Goal: Communication & Community: Connect with others

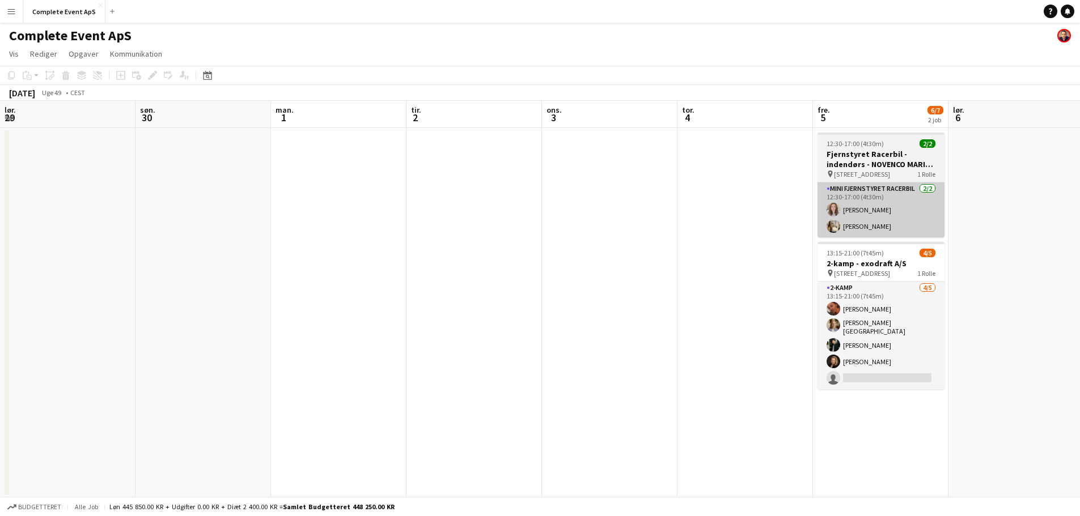
scroll to position [0, 390]
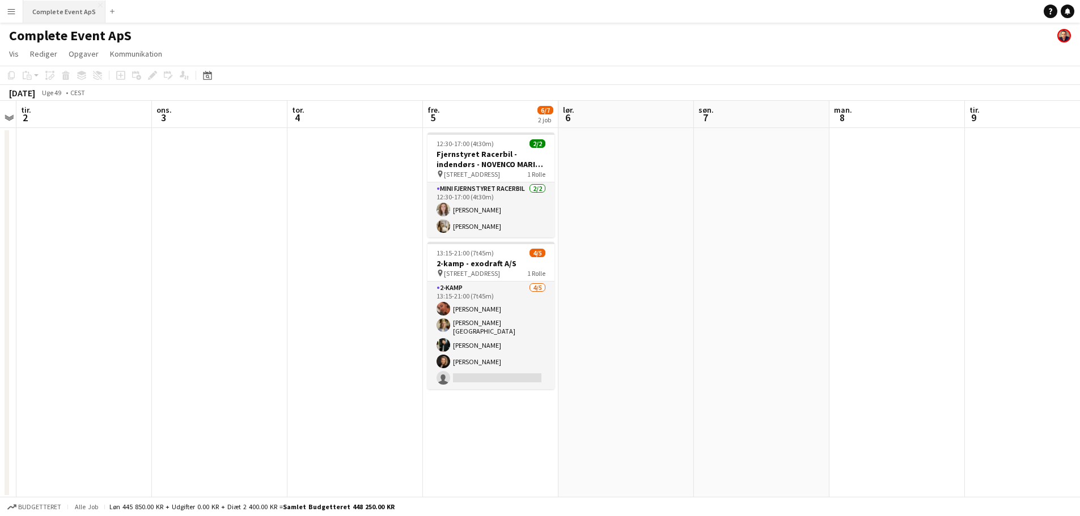
click at [63, 11] on button "Complete Event ApS Luk" at bounding box center [64, 12] width 82 height 22
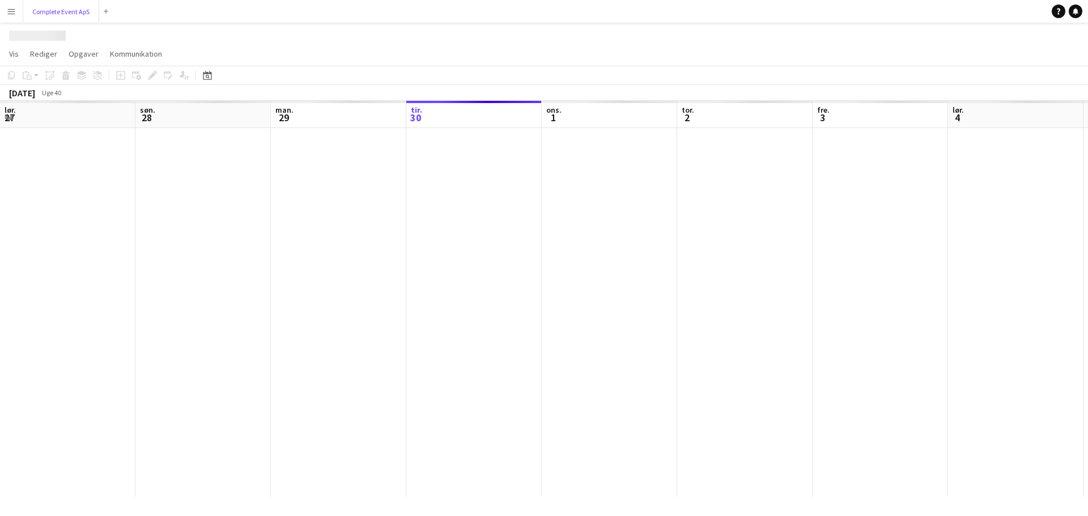
scroll to position [0, 271]
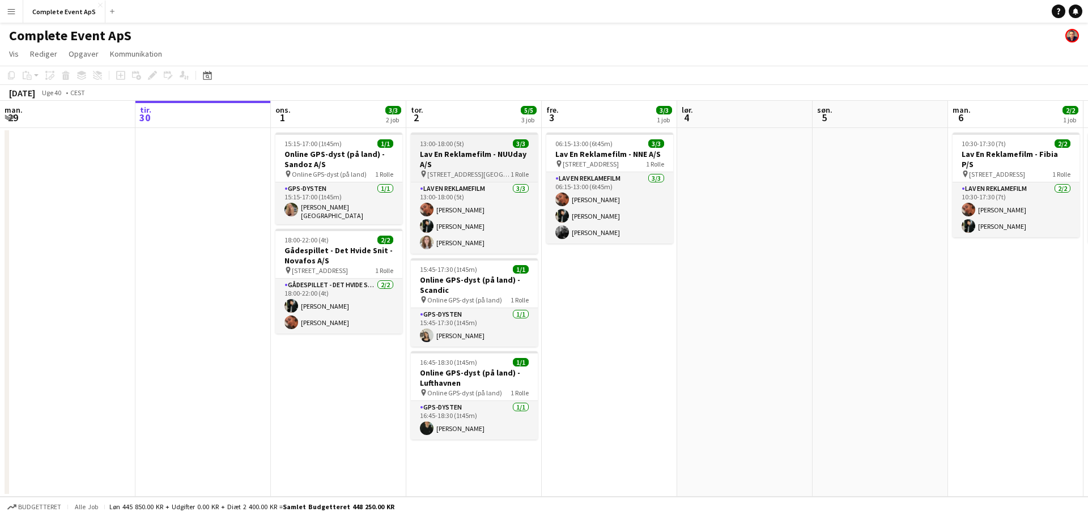
click at [477, 146] on div "13:00-18:00 (5t) 3/3" at bounding box center [474, 143] width 127 height 9
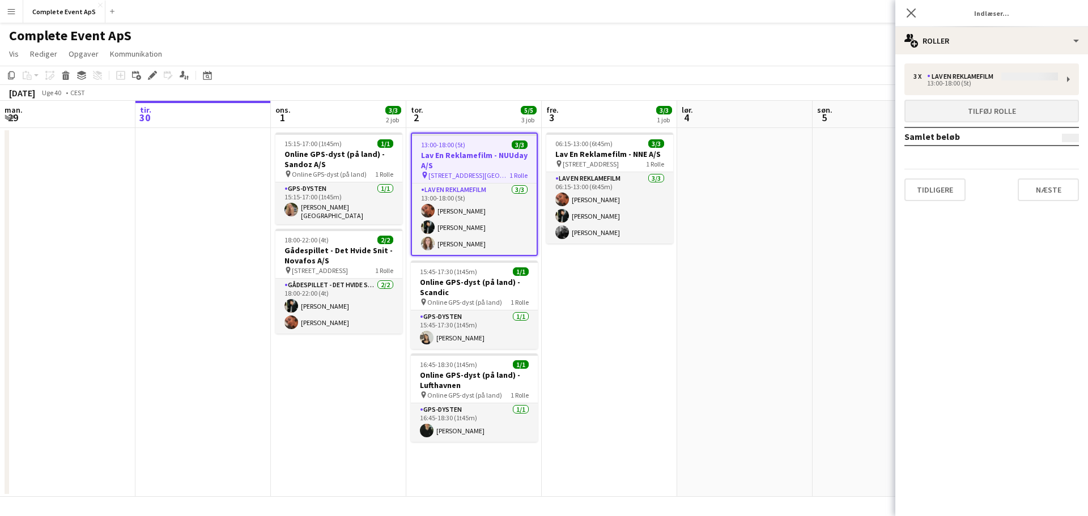
type input "**********"
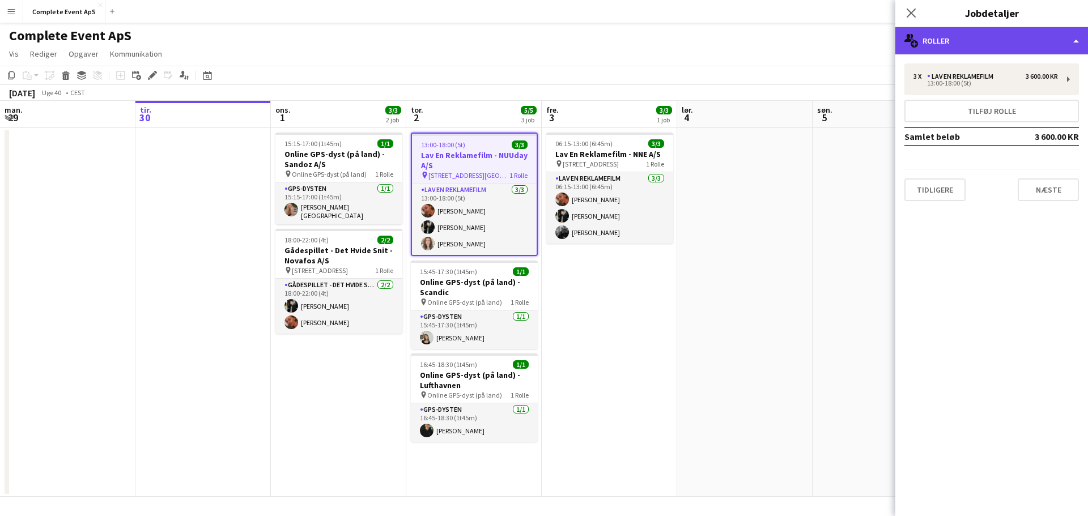
click at [988, 39] on div "multiple-users-add Roller" at bounding box center [992, 40] width 193 height 27
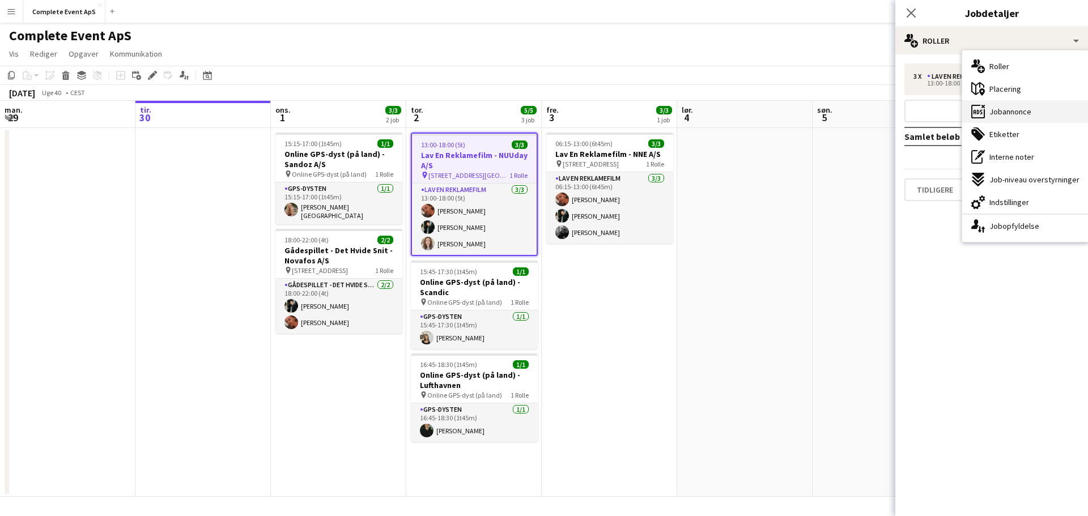
click at [1015, 111] on span "Jobannonce" at bounding box center [1011, 112] width 42 height 10
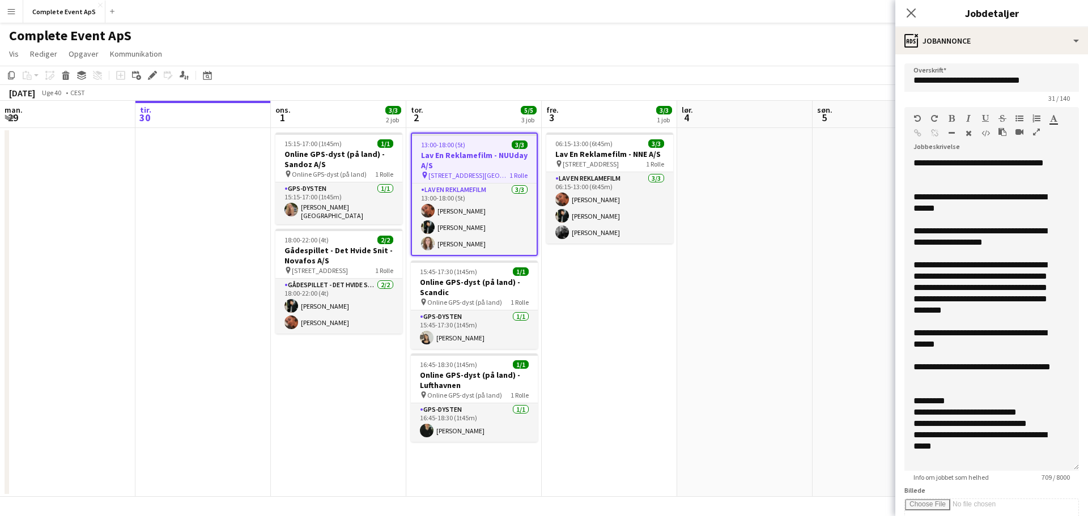
drag, startPoint x: 1066, startPoint y: 220, endPoint x: 1064, endPoint y: 472, distance: 251.7
click at [1065, 471] on div "**********" at bounding box center [992, 315] width 175 height 314
click at [616, 145] on div "06:15-13:00 (6t45m) 3/3" at bounding box center [610, 143] width 127 height 9
type input "**********"
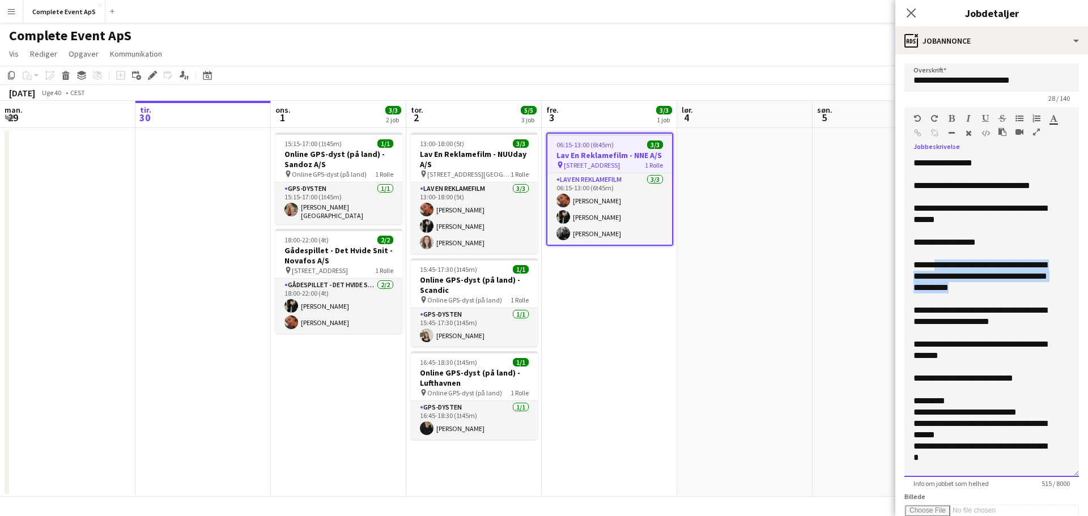
drag, startPoint x: 1020, startPoint y: 289, endPoint x: 939, endPoint y: 268, distance: 84.3
click at [939, 268] on div "**********" at bounding box center [983, 277] width 139 height 34
copy div "**********"
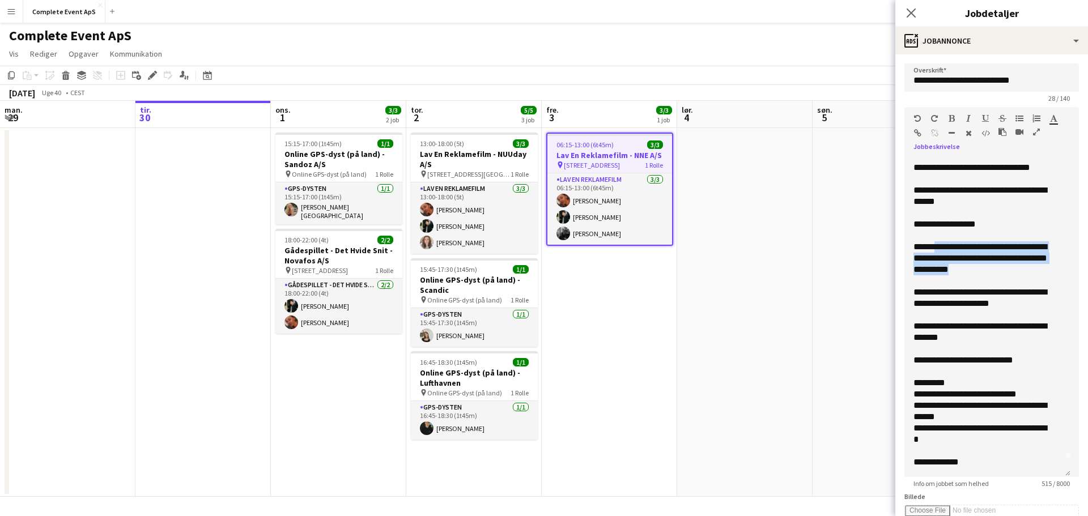
click at [759, 230] on app-date-cell at bounding box center [744, 312] width 135 height 369
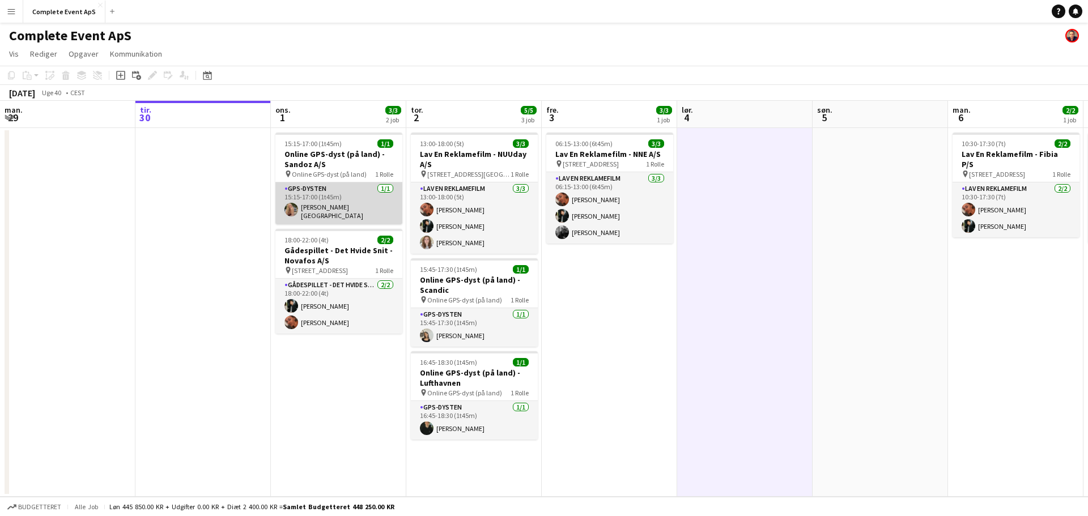
click at [354, 205] on app-card-role "GPS-dysten [DATE] 15:15-17:00 (1t45m) [PERSON_NAME]" at bounding box center [339, 204] width 127 height 42
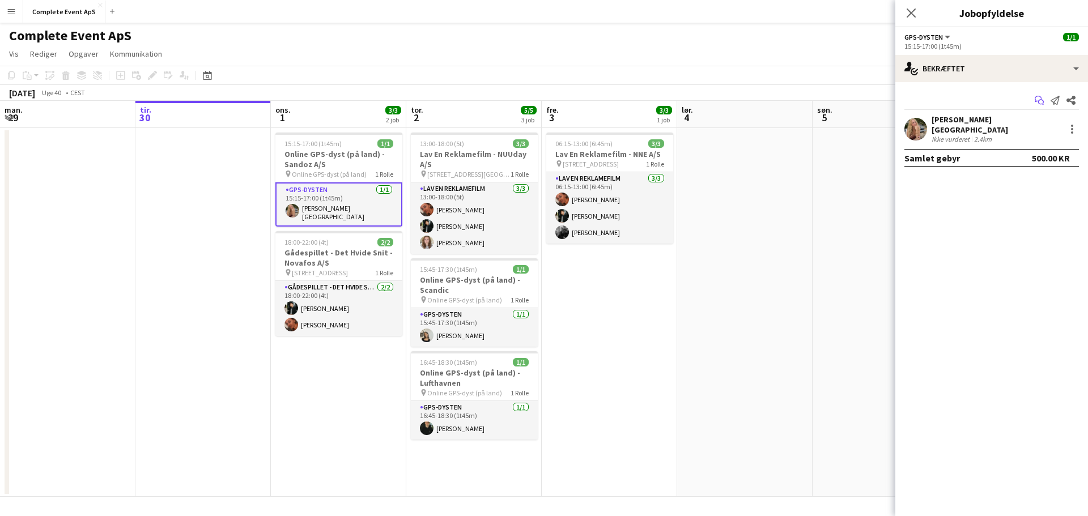
click at [1038, 95] on app-icon "Start chat" at bounding box center [1040, 100] width 16 height 16
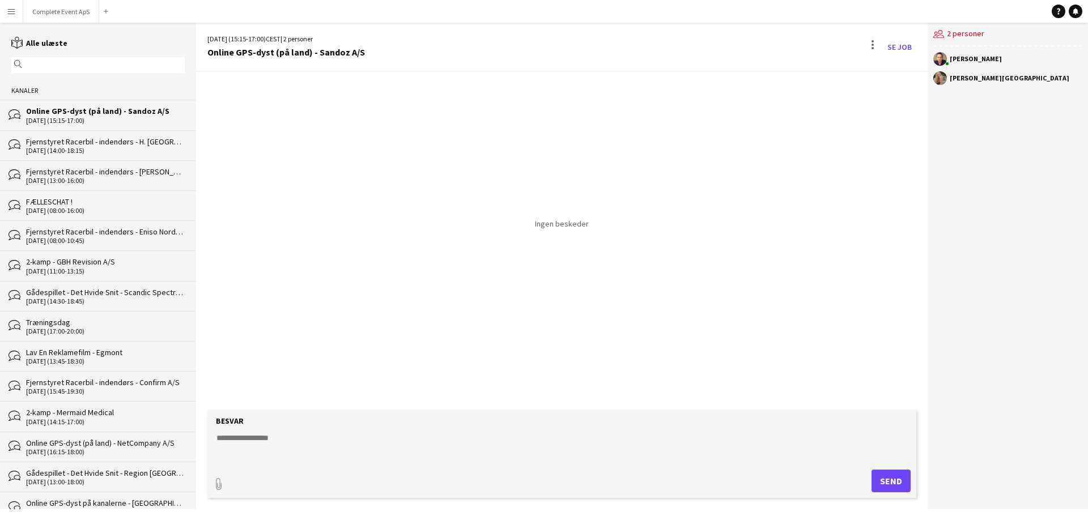
drag, startPoint x: 264, startPoint y: 448, endPoint x: 280, endPoint y: 439, distance: 19.1
click at [264, 448] on textarea at bounding box center [564, 447] width 698 height 29
type textarea "*****"
click at [52, 8] on button "Complete Event ApS Luk" at bounding box center [61, 12] width 76 height 22
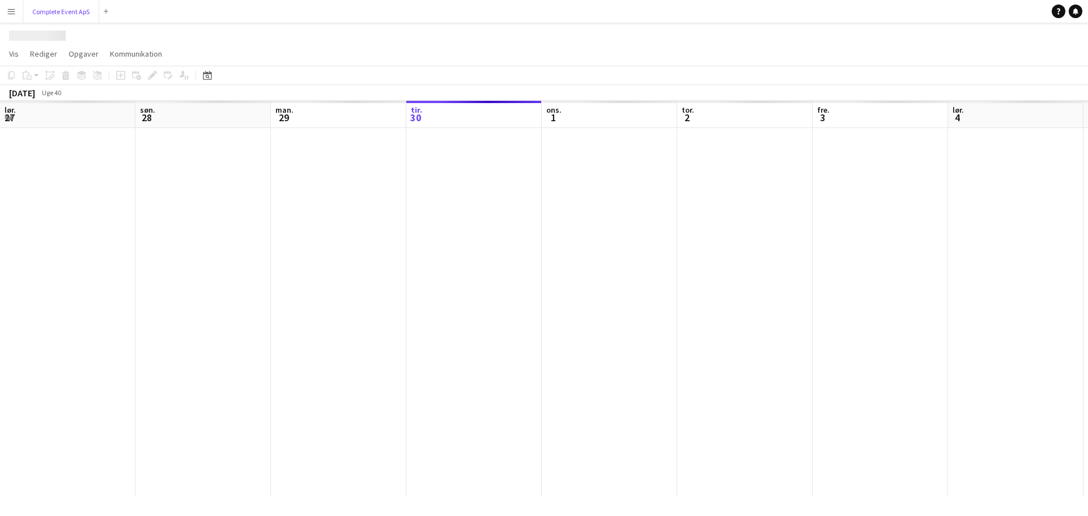
scroll to position [0, 271]
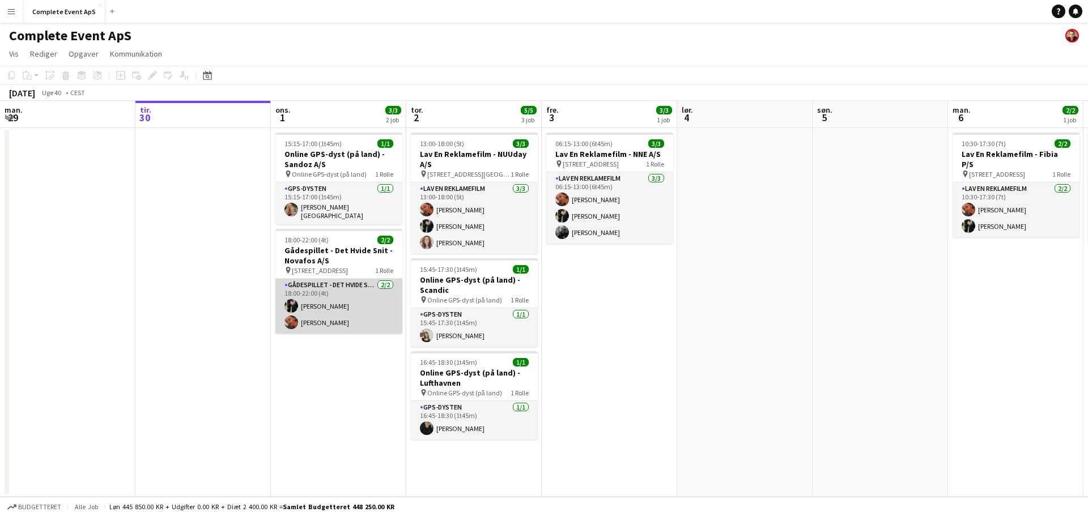
click at [354, 287] on app-card-role "Gådespillet - Det Hvide Snit [DATE] 18:00-22:00 (4t) [PERSON_NAME] [PERSON_NAME]" at bounding box center [339, 306] width 127 height 55
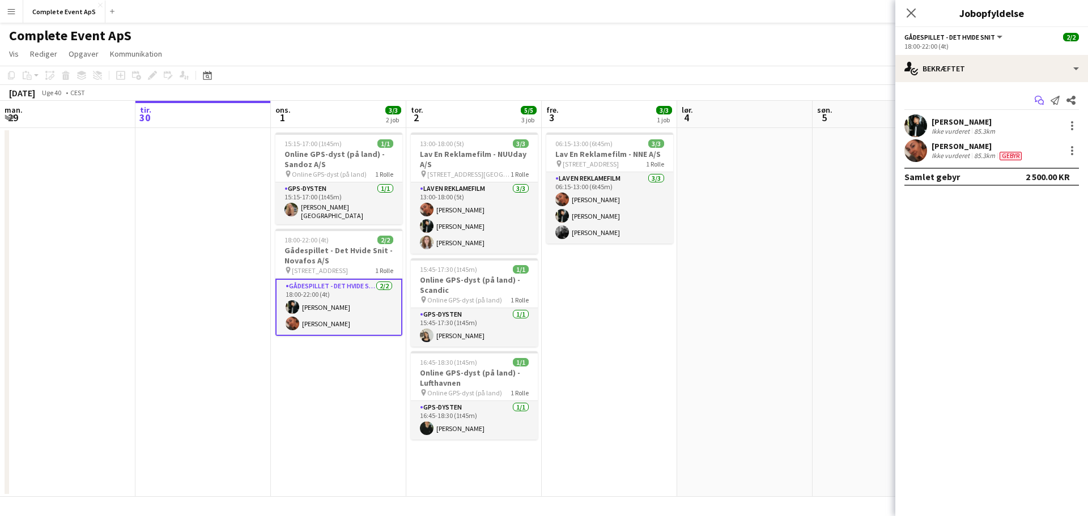
click at [1040, 103] on icon "Start chat" at bounding box center [1039, 100] width 9 height 9
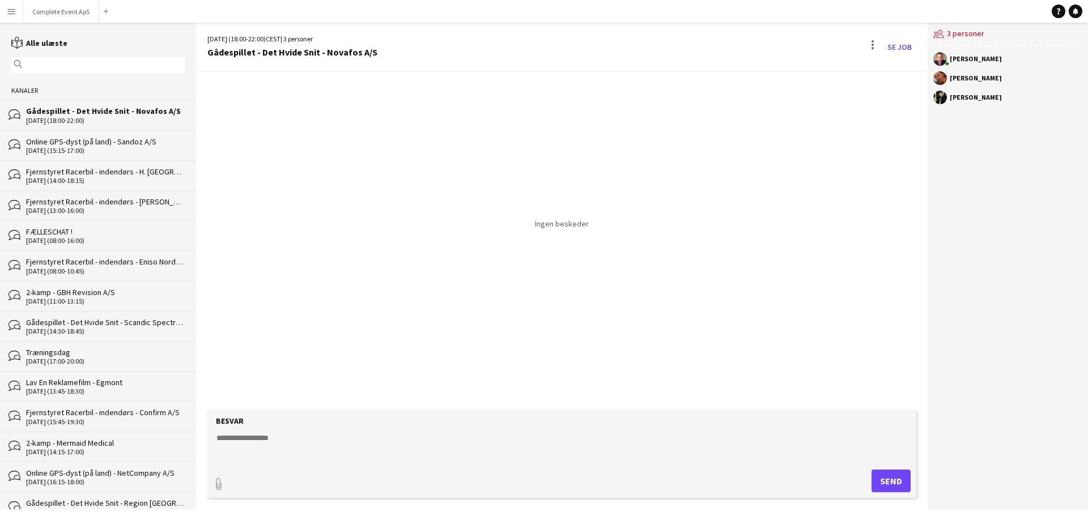
click at [322, 435] on textarea at bounding box center [564, 447] width 698 height 29
type textarea "*****"
click at [48, 11] on button "Complete Event ApS Luk" at bounding box center [61, 12] width 76 height 22
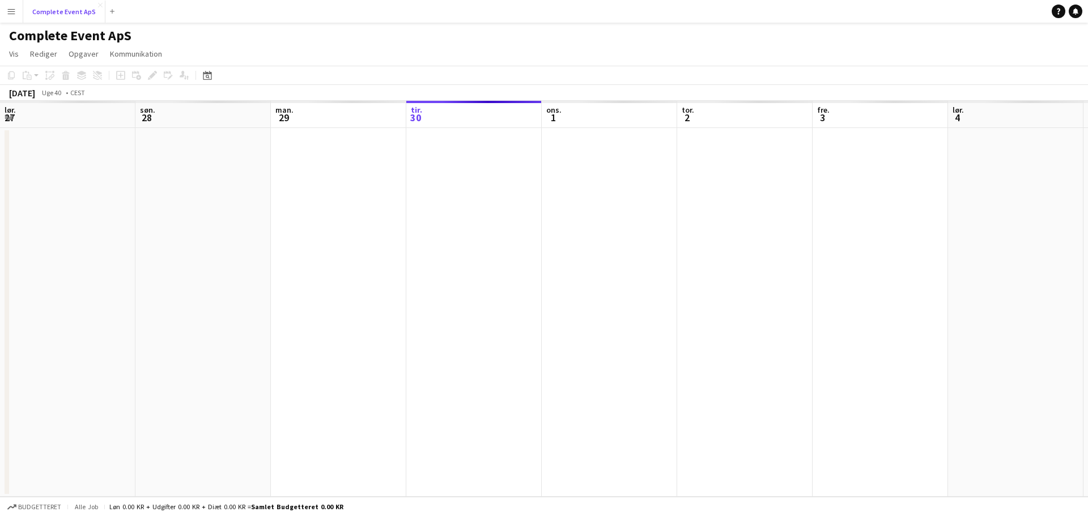
scroll to position [0, 271]
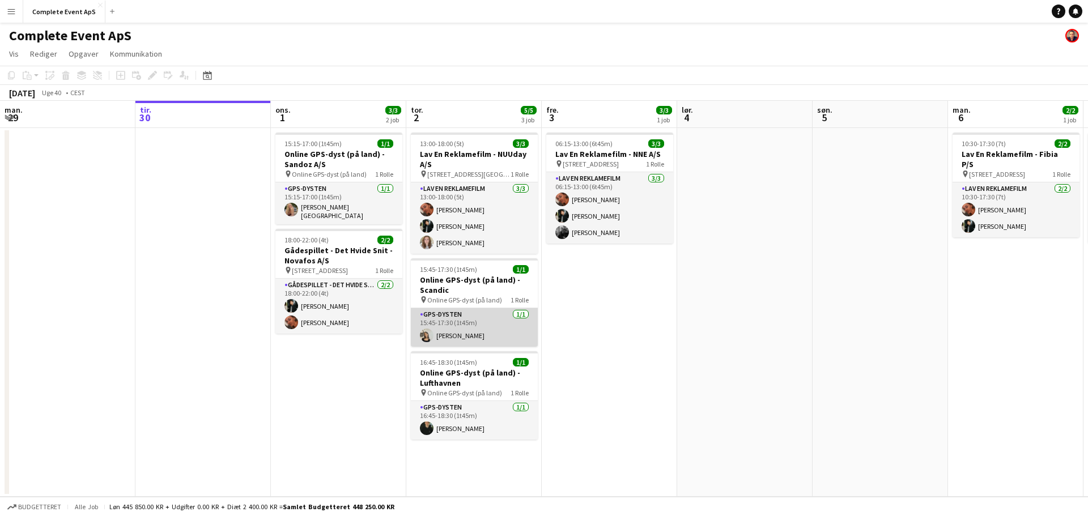
click at [482, 317] on app-card-role "GPS-dysten [DATE] 15:45-17:30 (1t45m) [PERSON_NAME]" at bounding box center [474, 327] width 127 height 39
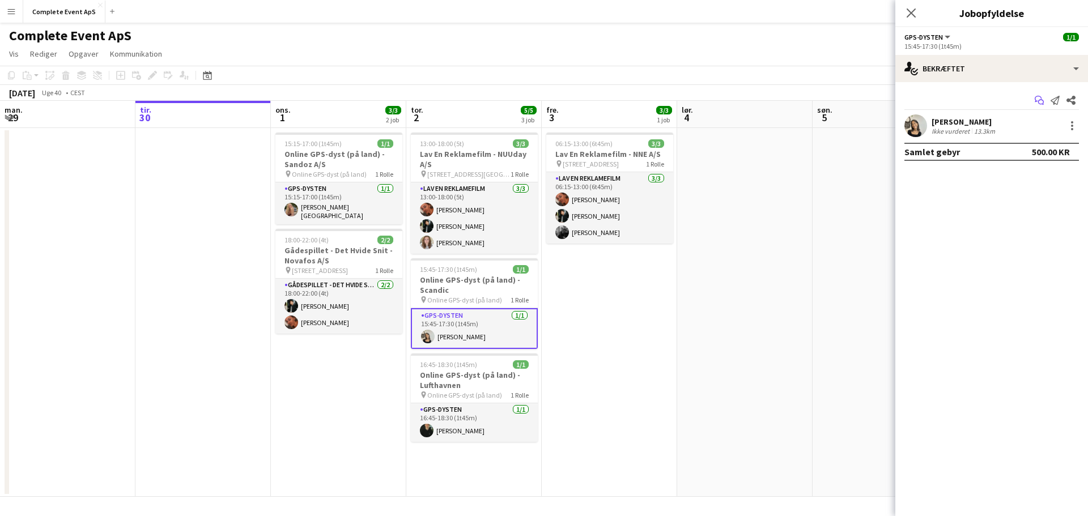
click at [1040, 100] on icon at bounding box center [1042, 103] width 6 height 6
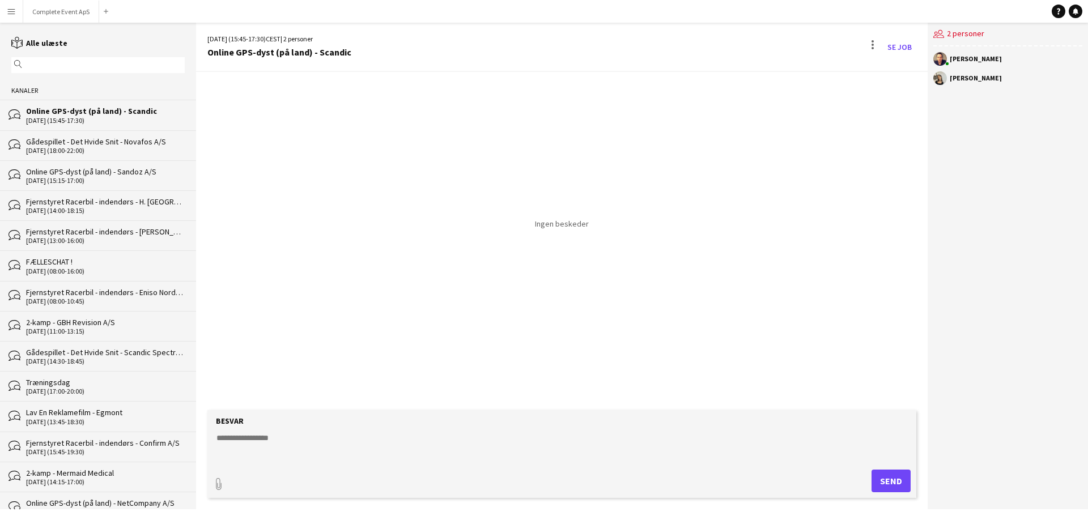
click at [341, 450] on textarea at bounding box center [564, 447] width 698 height 29
type textarea "*****"
click at [65, 9] on button "Complete Event ApS Luk" at bounding box center [61, 12] width 76 height 22
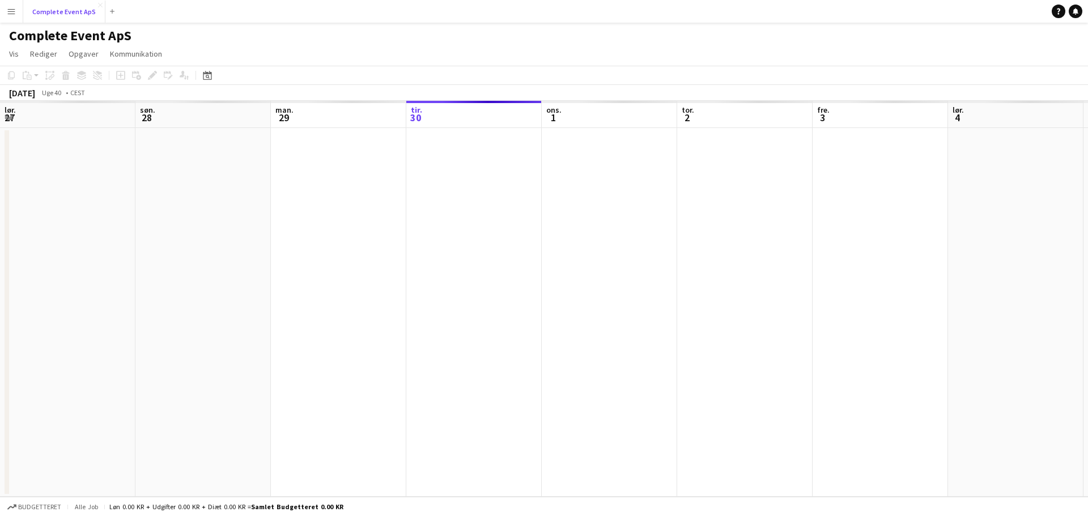
scroll to position [0, 271]
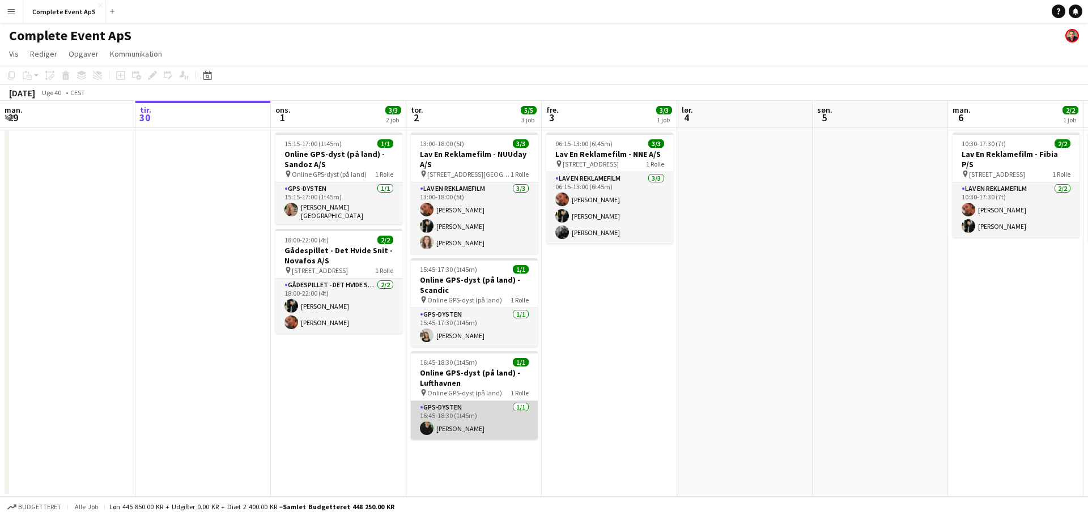
click at [466, 415] on app-card-role "GPS-dysten [DATE] 16:45-18:30 (1t45m) [PERSON_NAME]" at bounding box center [474, 420] width 127 height 39
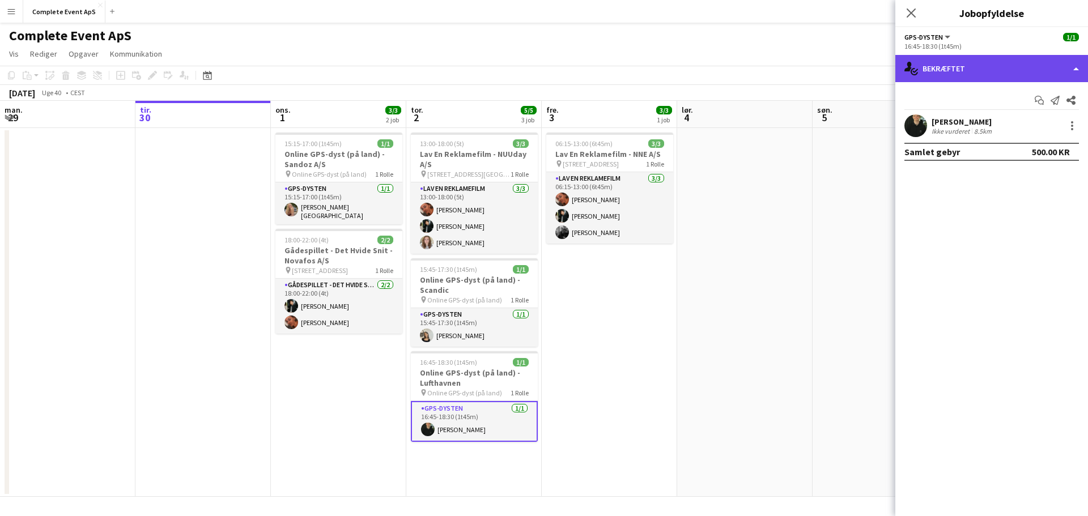
click at [978, 62] on div "single-neutral-actions-check-2 Bekræftet" at bounding box center [992, 68] width 193 height 27
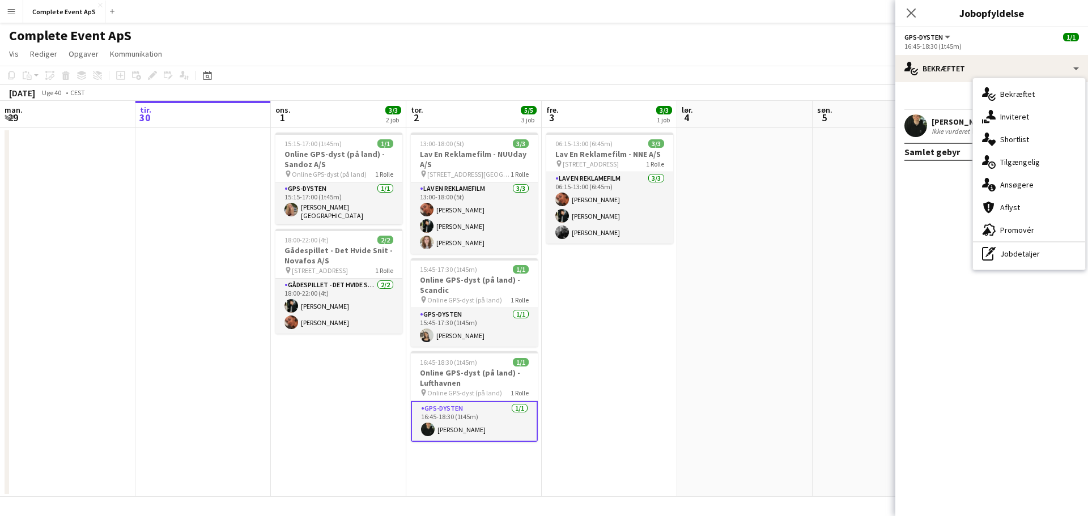
click at [951, 99] on div "Start chat Send notifikation Del" at bounding box center [992, 100] width 175 height 19
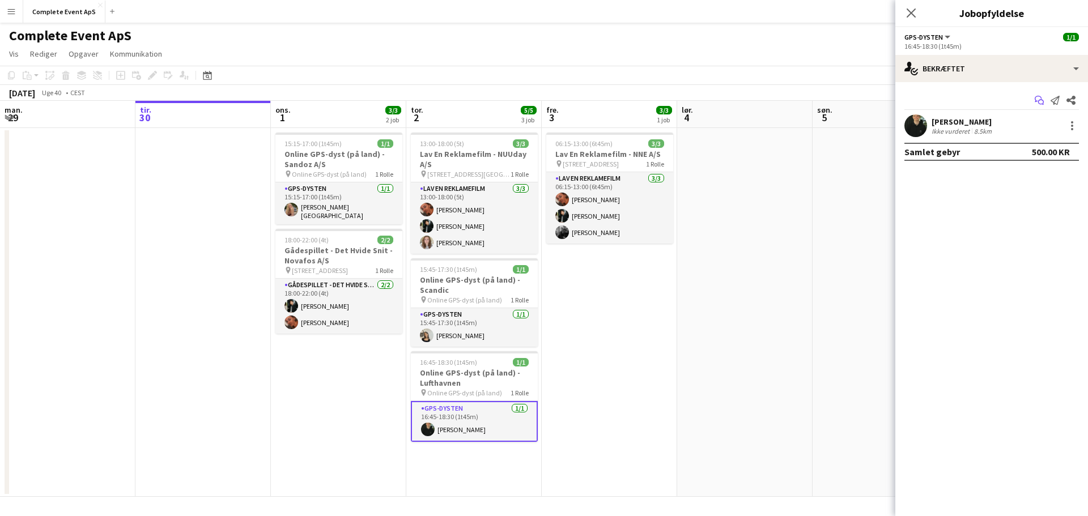
click at [1034, 100] on app-icon "Start chat" at bounding box center [1040, 100] width 16 height 16
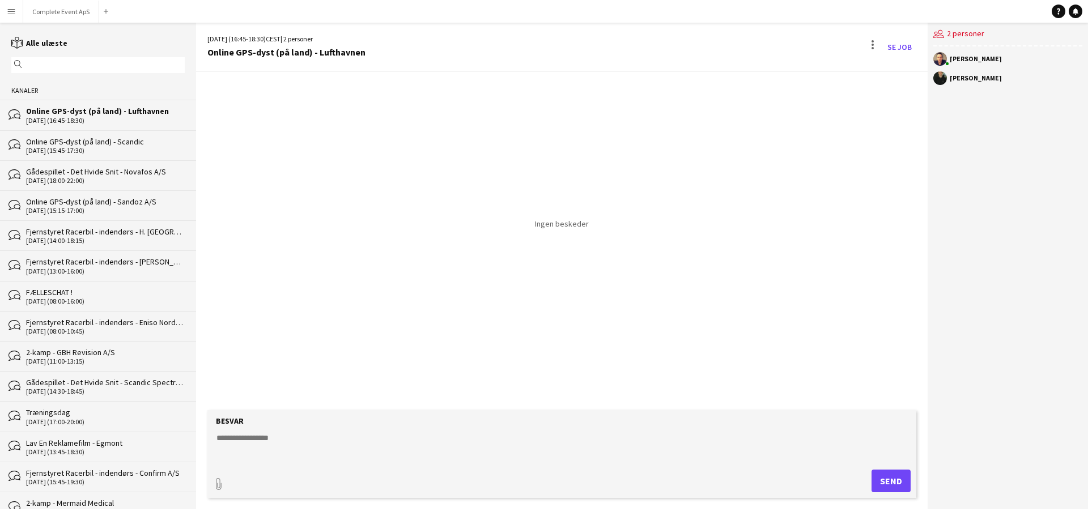
click at [313, 454] on textarea at bounding box center [564, 447] width 698 height 29
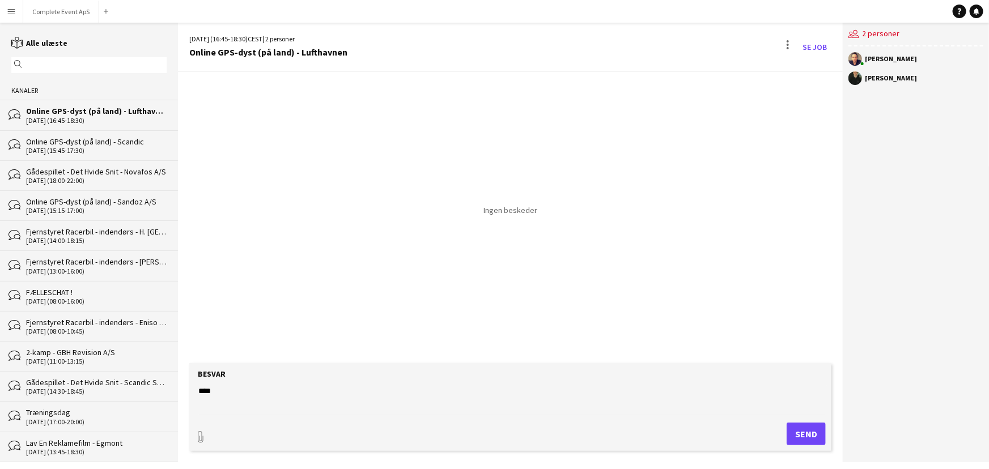
type textarea "*****"
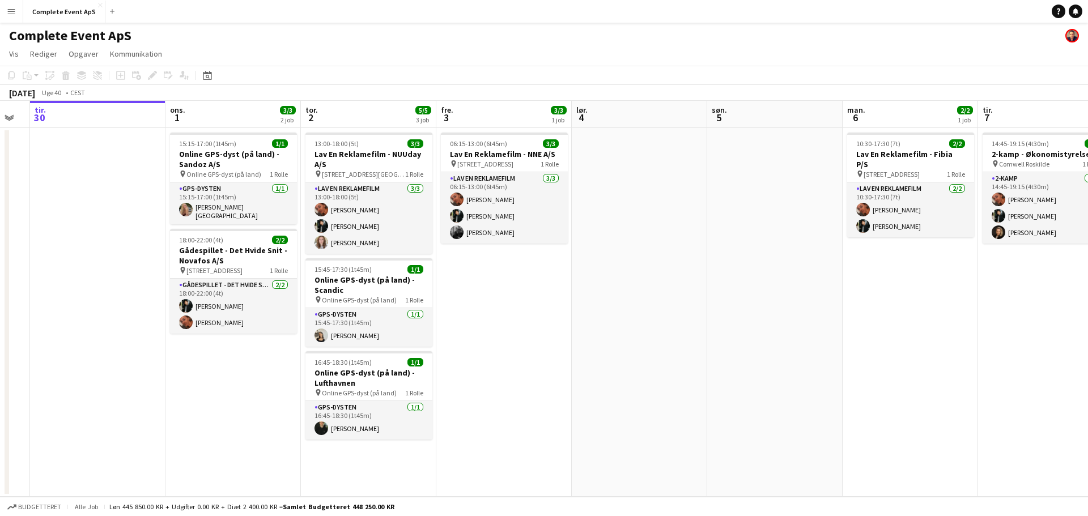
drag, startPoint x: 707, startPoint y: 246, endPoint x: 547, endPoint y: 249, distance: 160.5
click at [547, 249] on app-calendar-viewport "lør. 27 1/1 1 job søn. 28 man. 29 tir. 30 ons. 1 3/3 2 job tor. 2 5/5 3 job fre…" at bounding box center [544, 299] width 1088 height 396
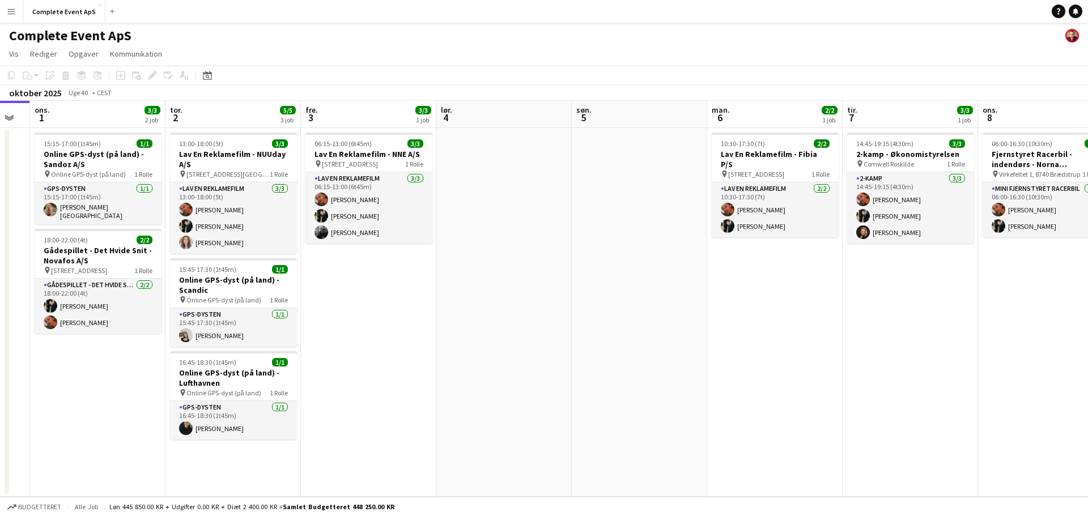
scroll to position [0, 379]
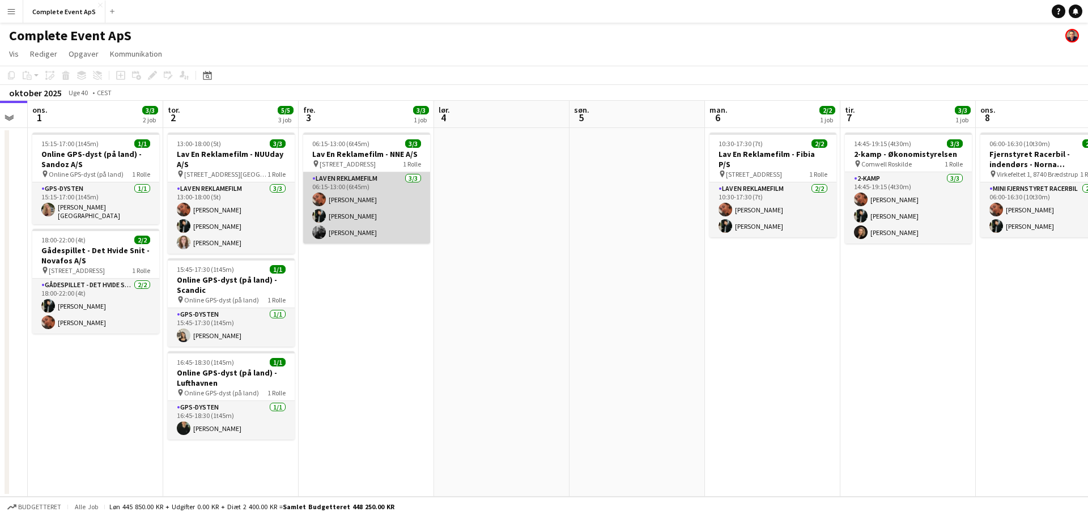
click at [391, 209] on app-card-role "Lav En Reklamefilm [DATE] 06:15-13:00 (6t45m) [PERSON_NAME] [PERSON_NAME] [PERS…" at bounding box center [366, 207] width 127 height 71
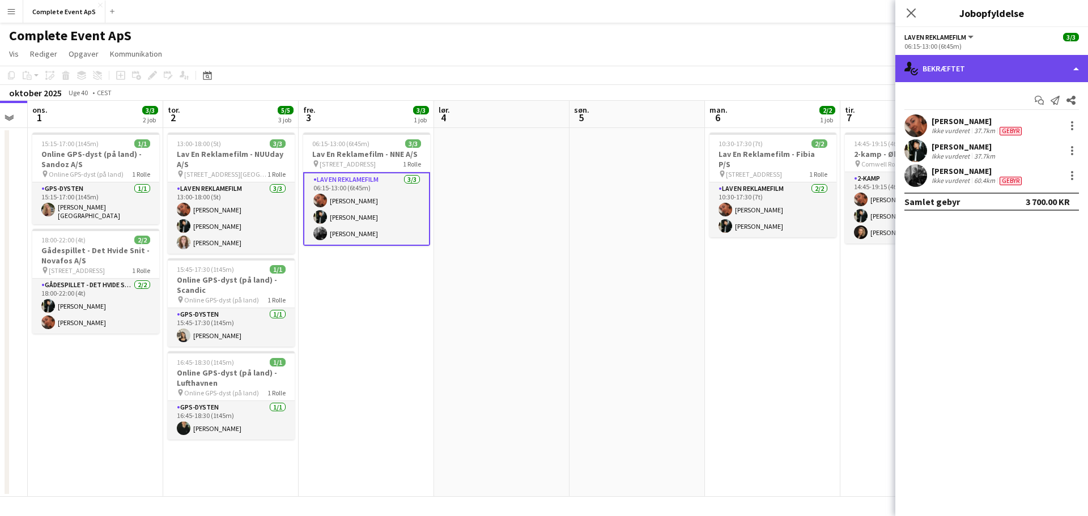
click at [997, 66] on div "single-neutral-actions-check-2 Bekræftet" at bounding box center [992, 68] width 193 height 27
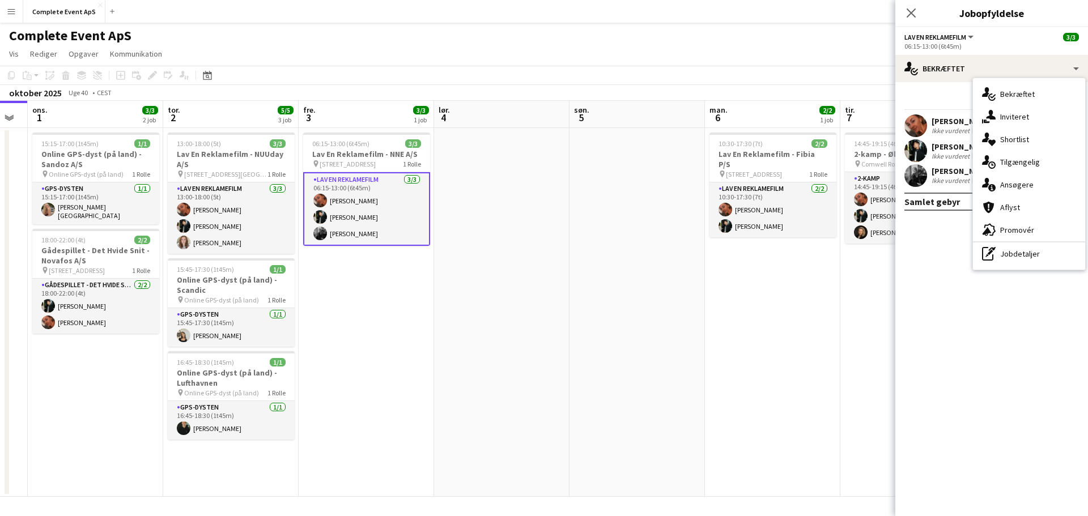
click at [950, 93] on div "Start chat Send notifikation Del" at bounding box center [992, 100] width 175 height 19
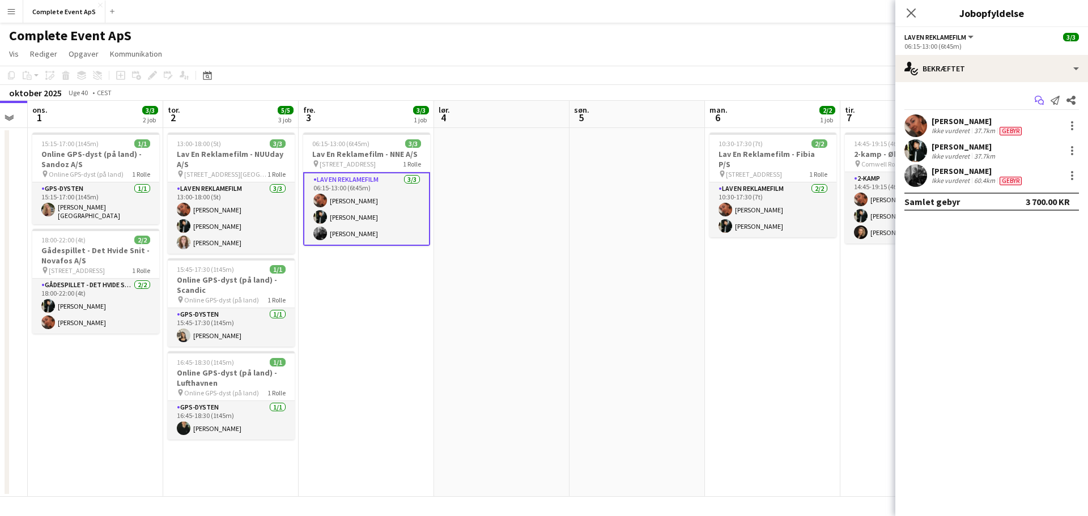
click at [1039, 100] on icon "Start chat" at bounding box center [1039, 100] width 9 height 9
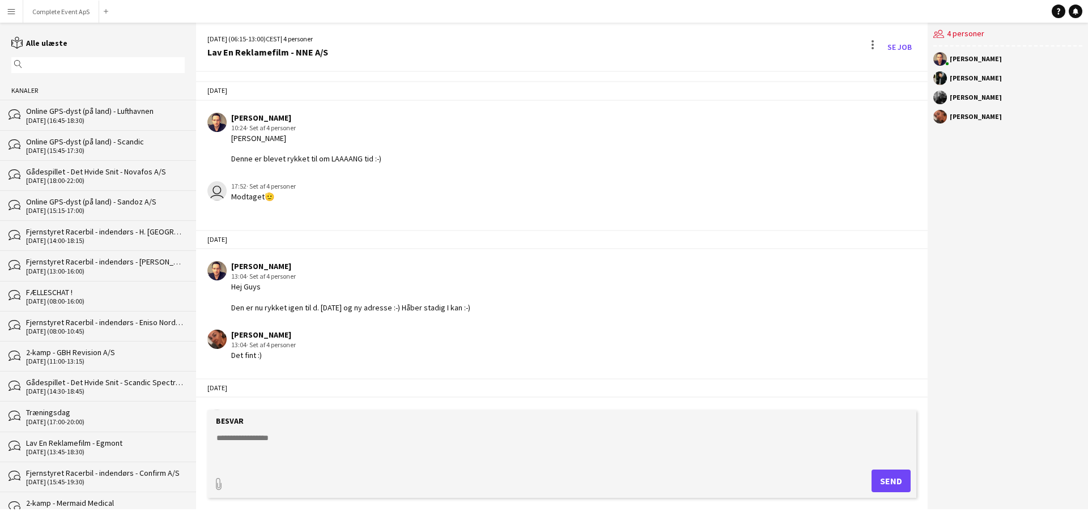
scroll to position [34, 0]
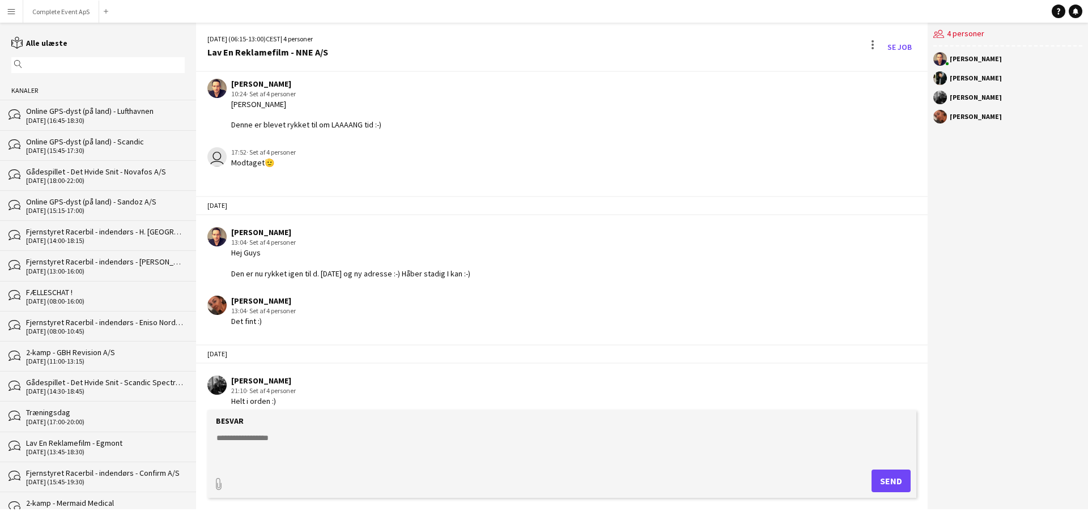
click at [337, 439] on textarea at bounding box center [564, 447] width 698 height 29
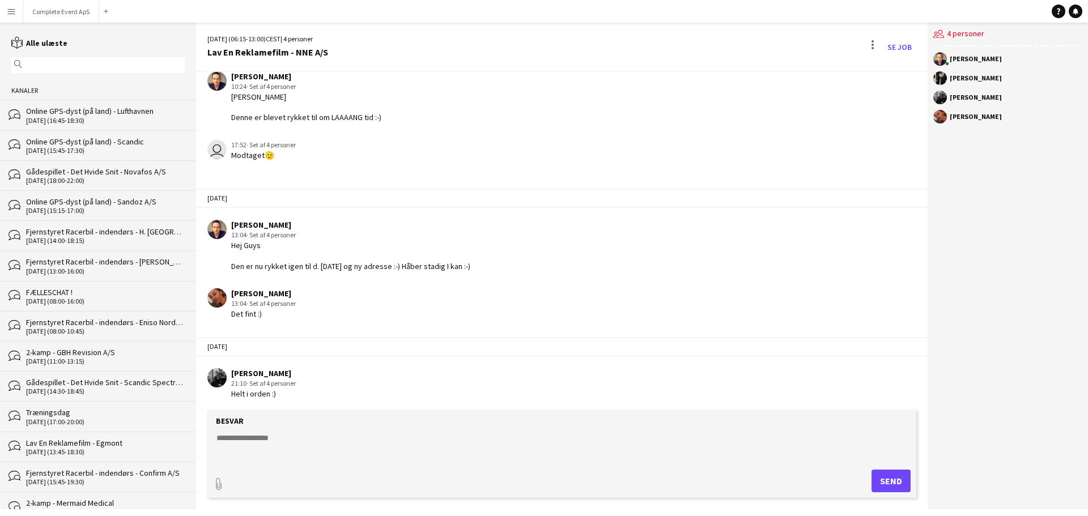
scroll to position [44, 0]
type textarea "*****"
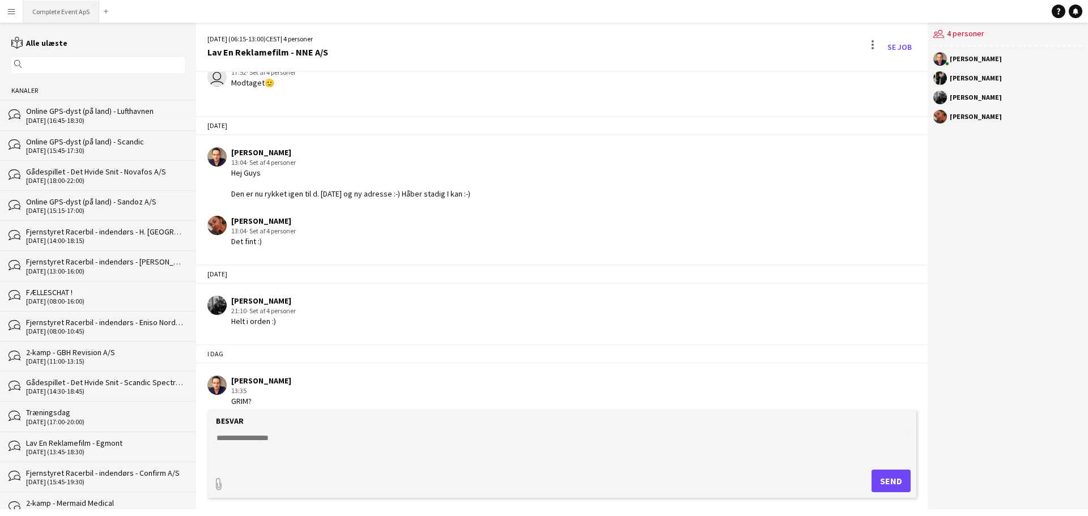
click at [66, 11] on button "Complete Event ApS Luk" at bounding box center [61, 12] width 76 height 22
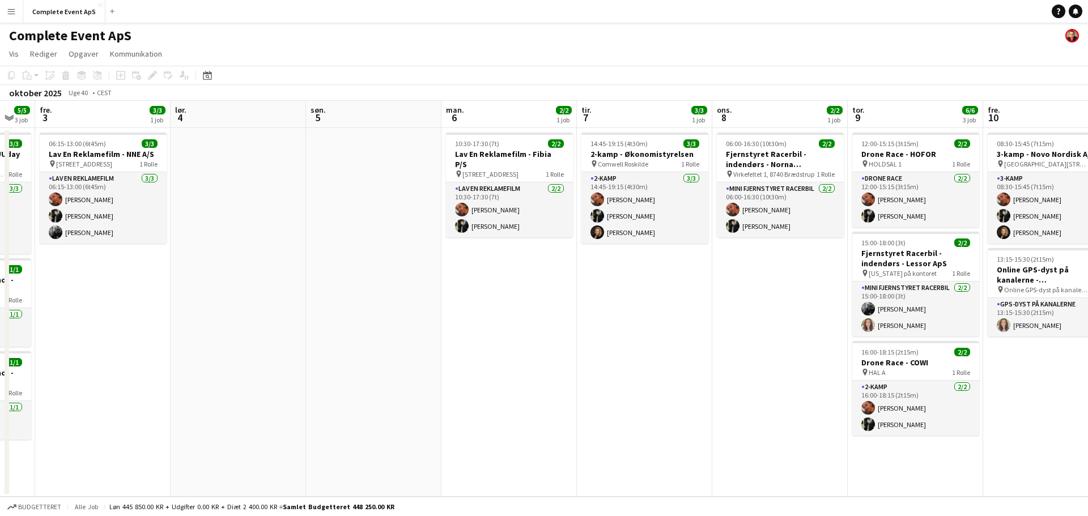
drag, startPoint x: 797, startPoint y: 277, endPoint x: 236, endPoint y: 284, distance: 560.7
click at [236, 284] on app-calendar-viewport "tir. 30 ons. 1 3/3 2 job tor. 2 5/5 3 job fre. 3 3/3 1 job lør. 4 søn. 5 man. 6…" at bounding box center [544, 299] width 1088 height 396
